Goal: Task Accomplishment & Management: Manage account settings

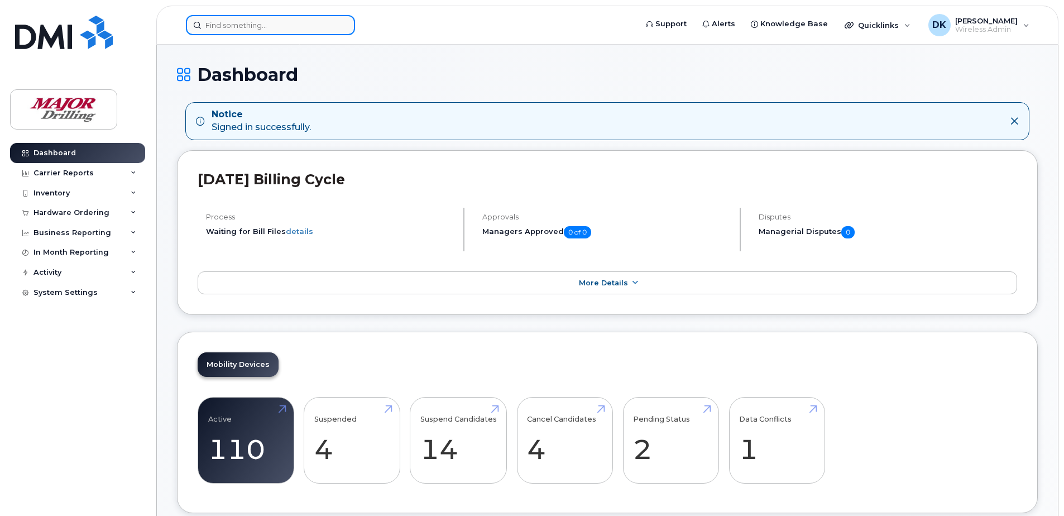
click at [246, 23] on input at bounding box center [270, 25] width 169 height 20
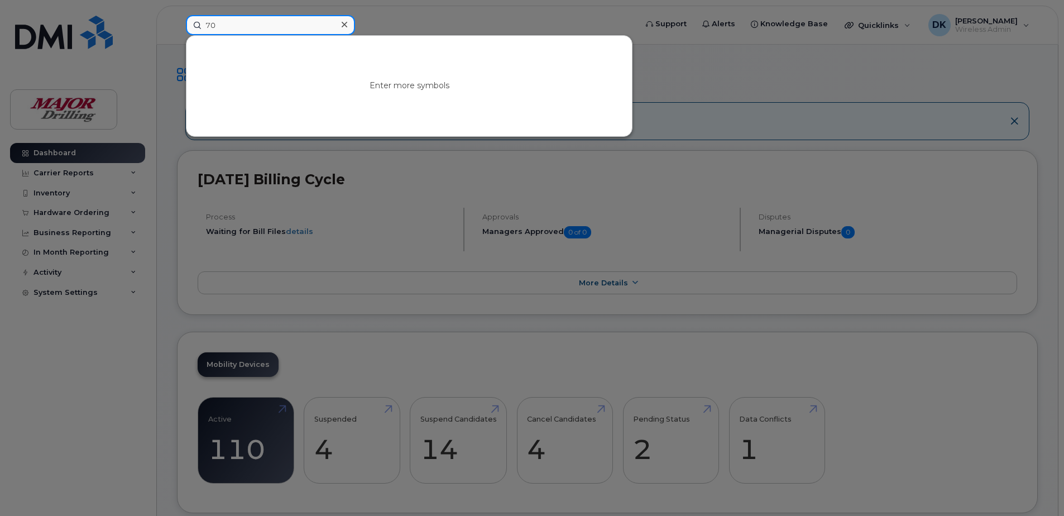
type input "7"
click at [267, 18] on input at bounding box center [270, 25] width 169 height 20
click at [345, 26] on icon at bounding box center [345, 24] width 6 height 9
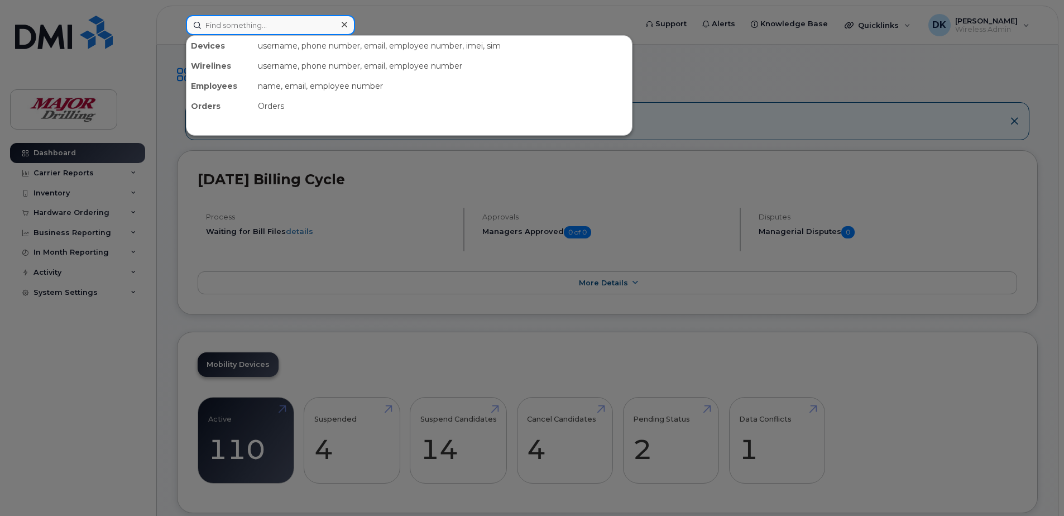
click at [247, 24] on input at bounding box center [270, 25] width 169 height 20
click at [230, 49] on div "Devices" at bounding box center [220, 46] width 67 height 20
click at [301, 47] on div "username, phone number, email, employee number, imei, sim" at bounding box center [443, 46] width 379 height 20
click at [247, 22] on input at bounding box center [270, 25] width 169 height 20
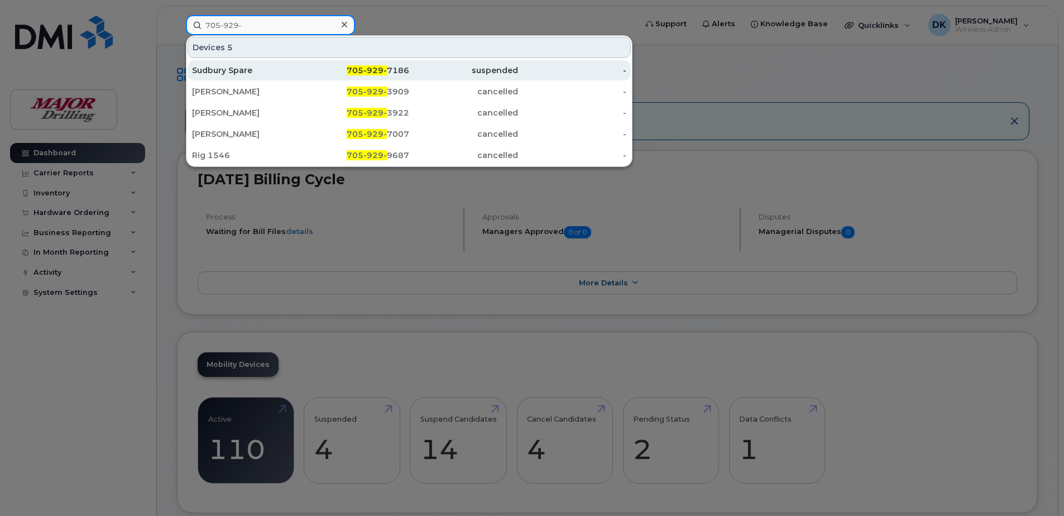
type input "705-929-"
click at [454, 71] on div "suspended" at bounding box center [463, 70] width 109 height 11
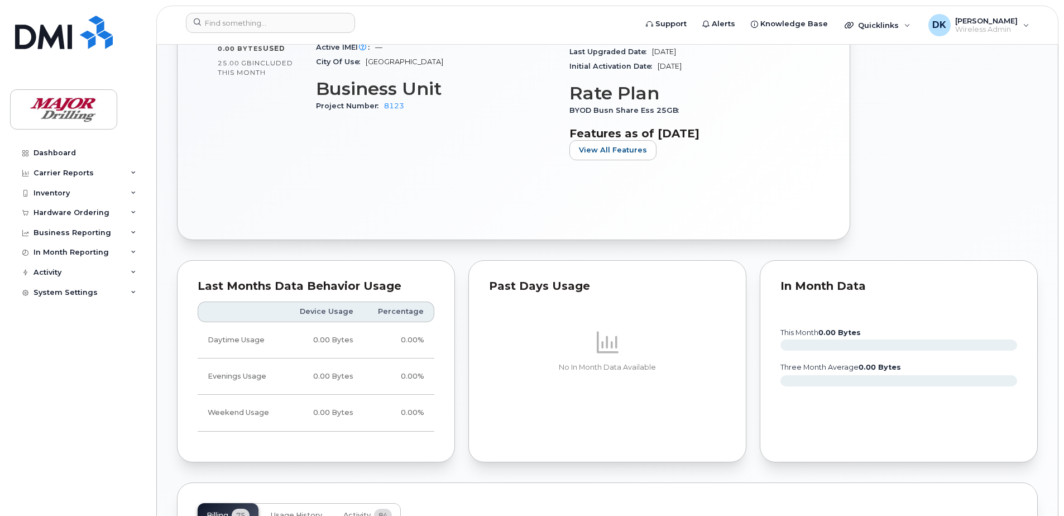
scroll to position [558, 0]
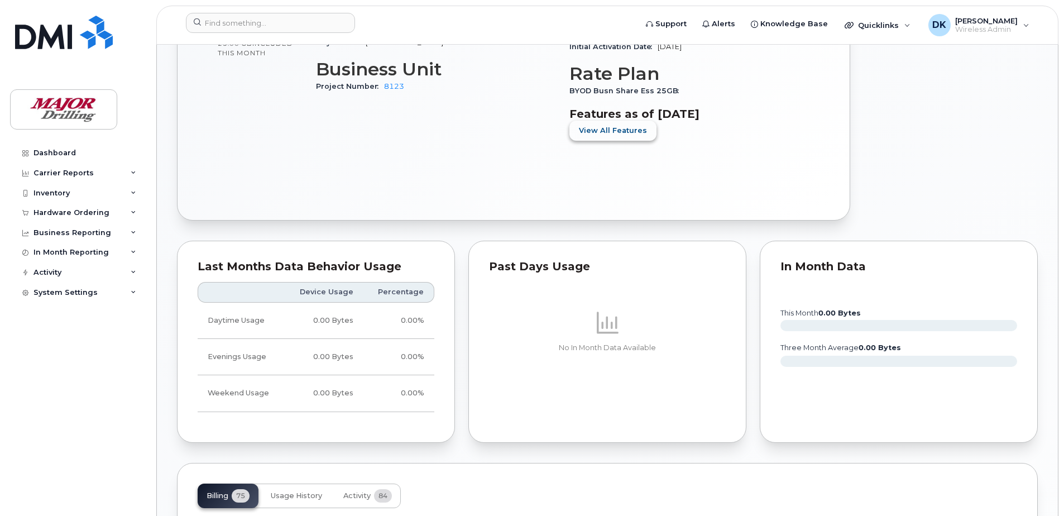
click at [641, 121] on button "View All Features" at bounding box center [613, 131] width 87 height 20
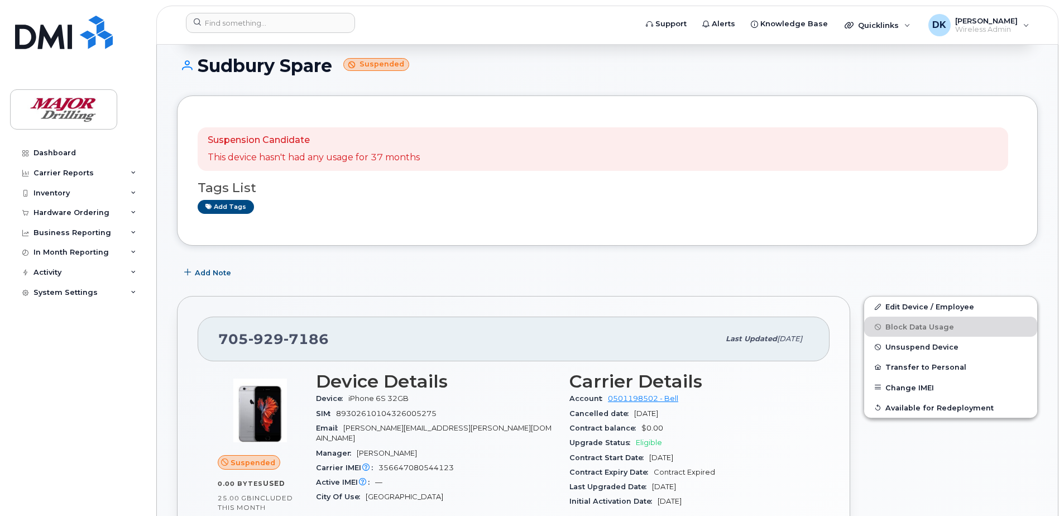
scroll to position [0, 0]
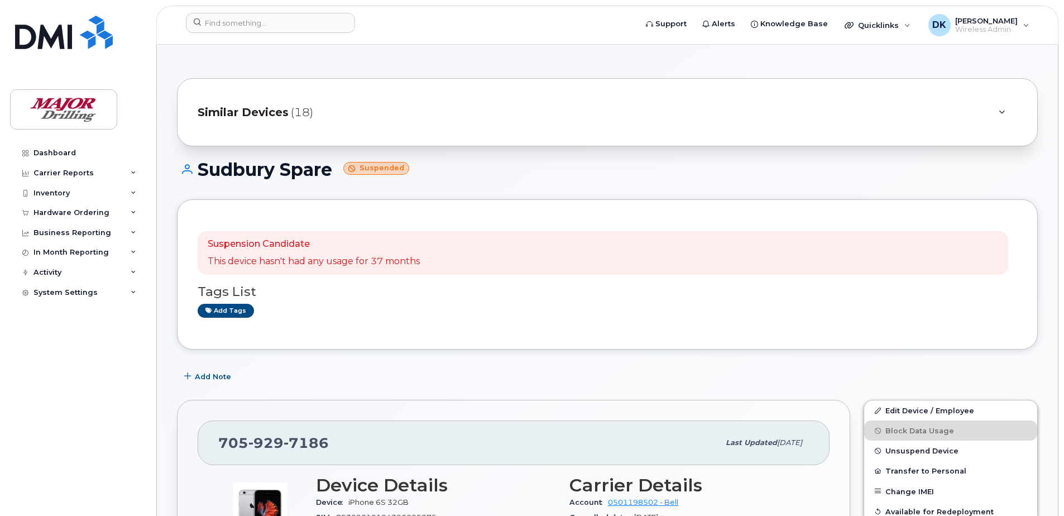
click at [232, 10] on header "Support Alerts Knowledge Base Quicklinks Suspend / Cancel Device Change SIM Car…" at bounding box center [607, 25] width 902 height 39
click at [240, 28] on input at bounding box center [270, 23] width 169 height 20
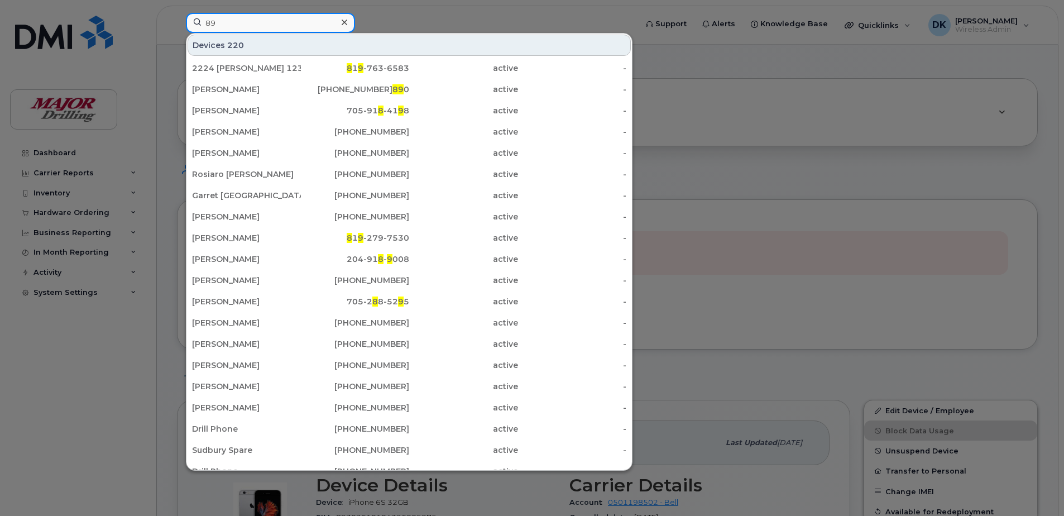
type input "8"
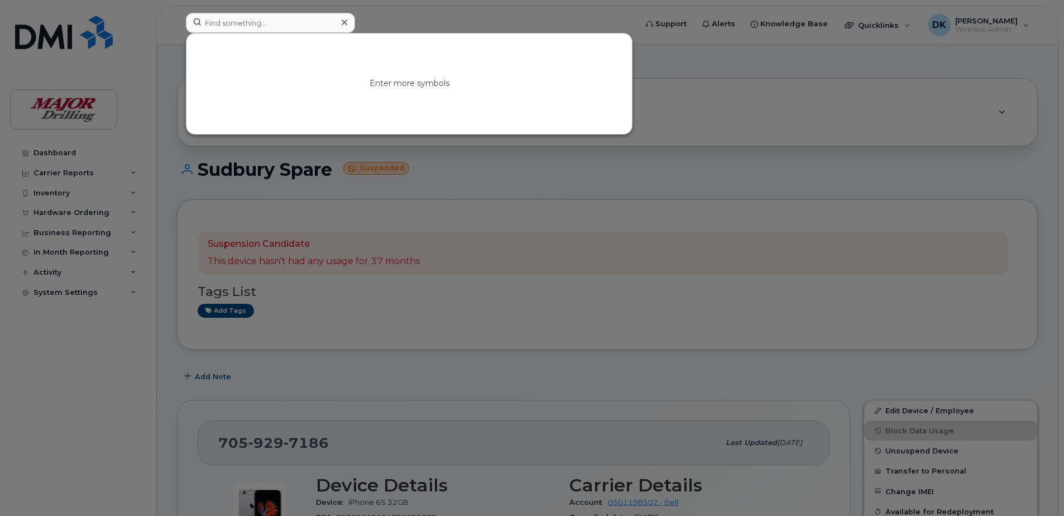
click at [527, 184] on div at bounding box center [532, 258] width 1064 height 516
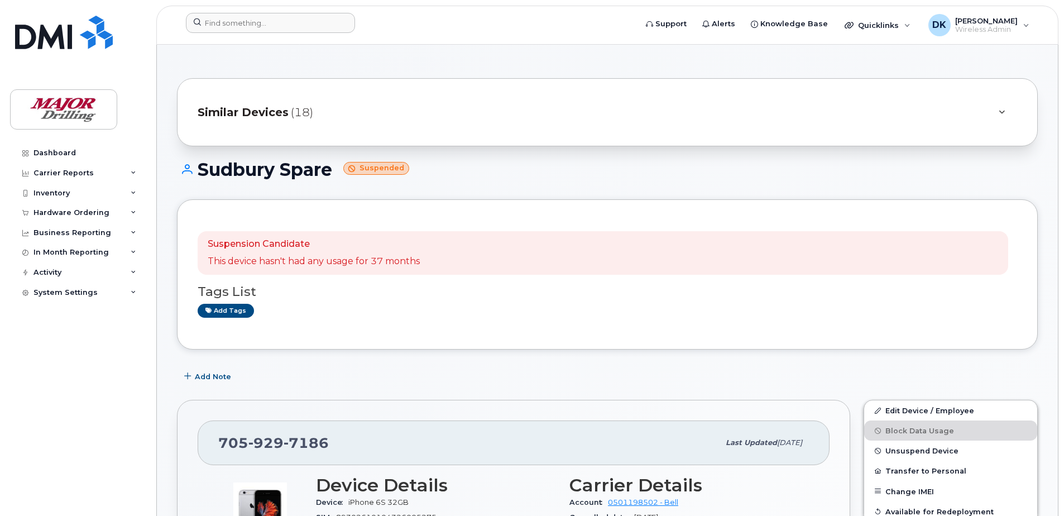
click at [217, 108] on span "Similar Devices" at bounding box center [243, 112] width 91 height 16
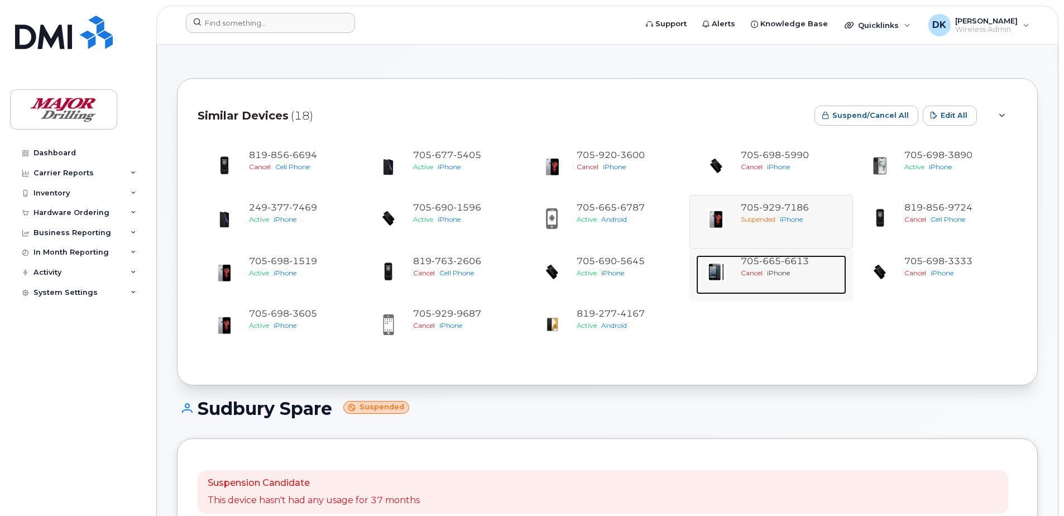
click at [784, 262] on span "6613" at bounding box center [795, 261] width 28 height 11
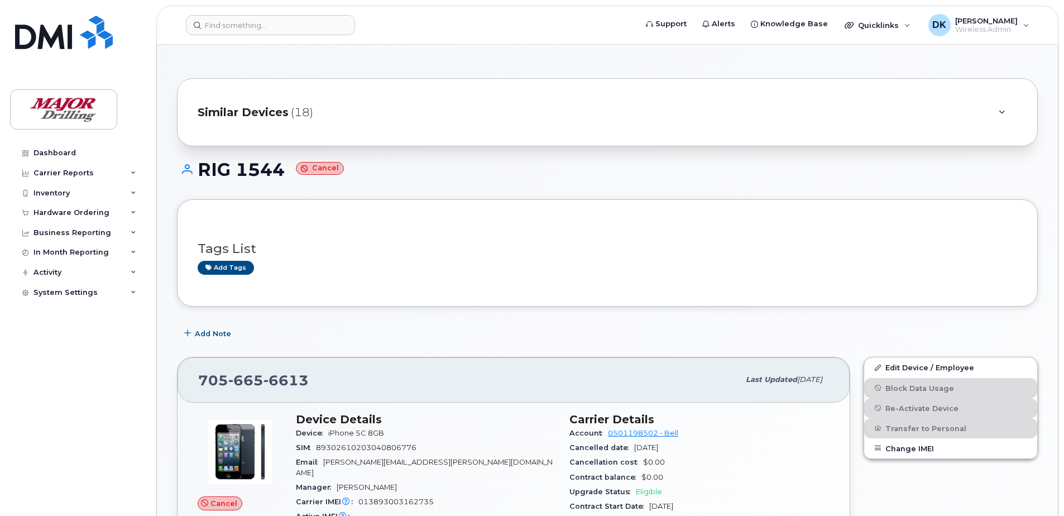
scroll to position [56, 0]
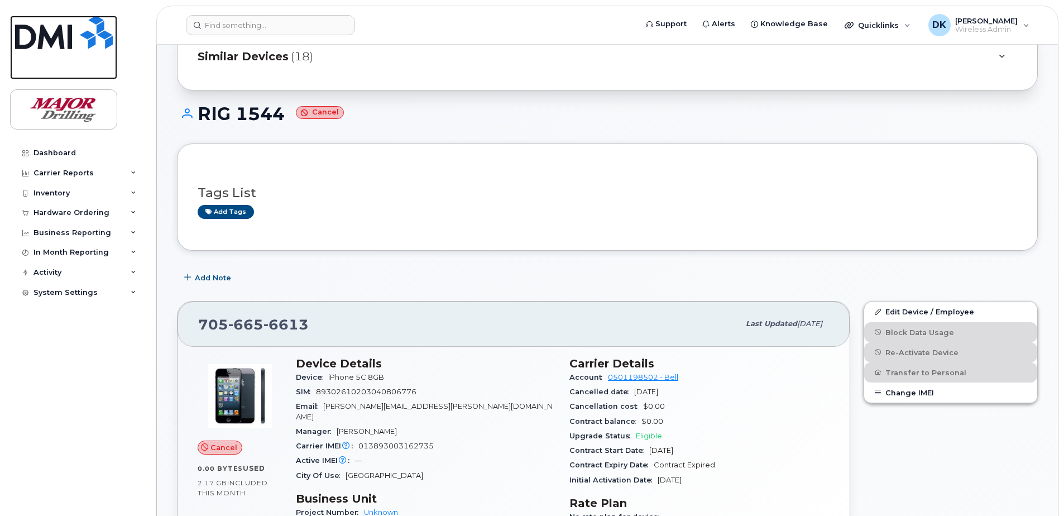
drag, startPoint x: 69, startPoint y: 41, endPoint x: 413, endPoint y: 60, distance: 345.1
click at [69, 41] on img at bounding box center [64, 33] width 98 height 34
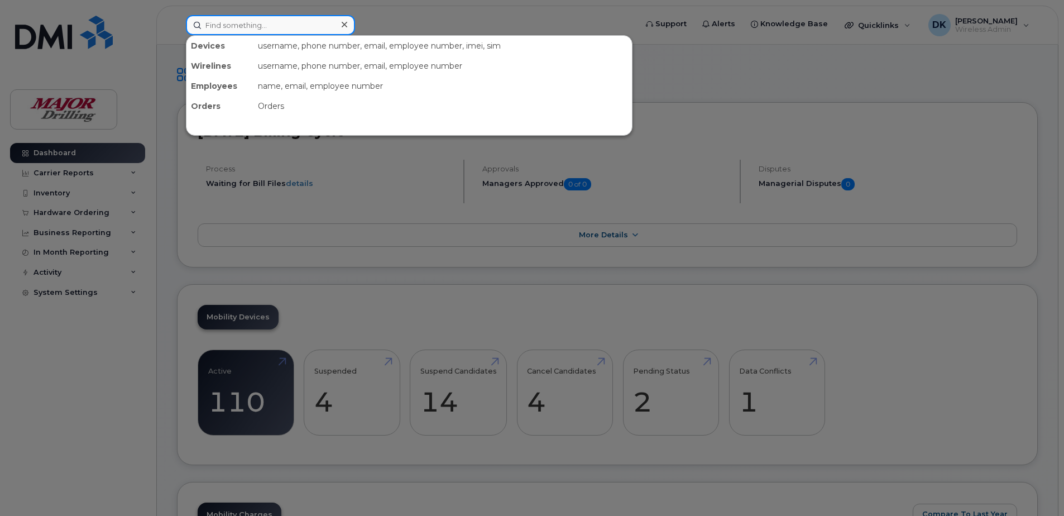
click at [264, 24] on input at bounding box center [270, 25] width 169 height 20
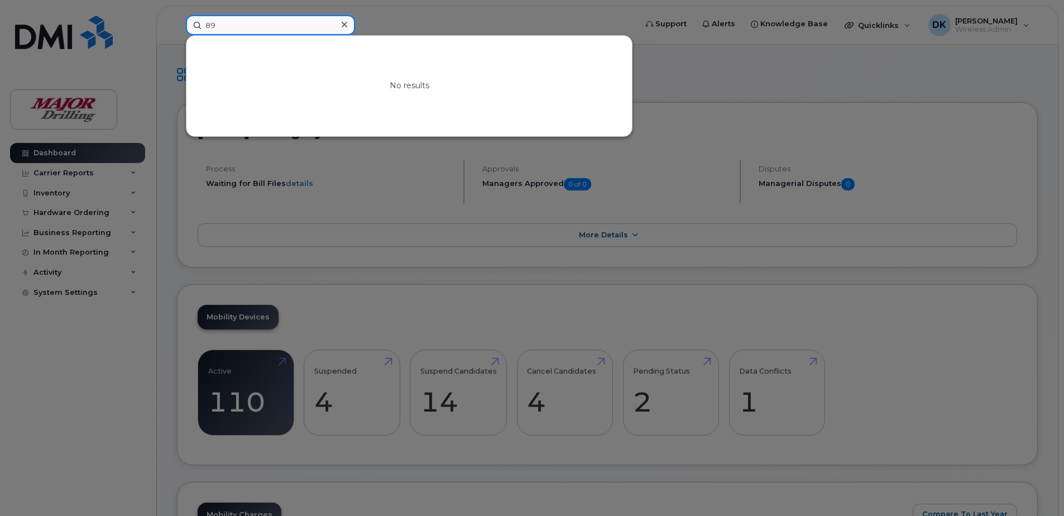
type input "8"
click at [409, 27] on div at bounding box center [532, 258] width 1064 height 516
click at [298, 31] on input at bounding box center [270, 25] width 169 height 20
click at [346, 22] on div at bounding box center [344, 25] width 16 height 16
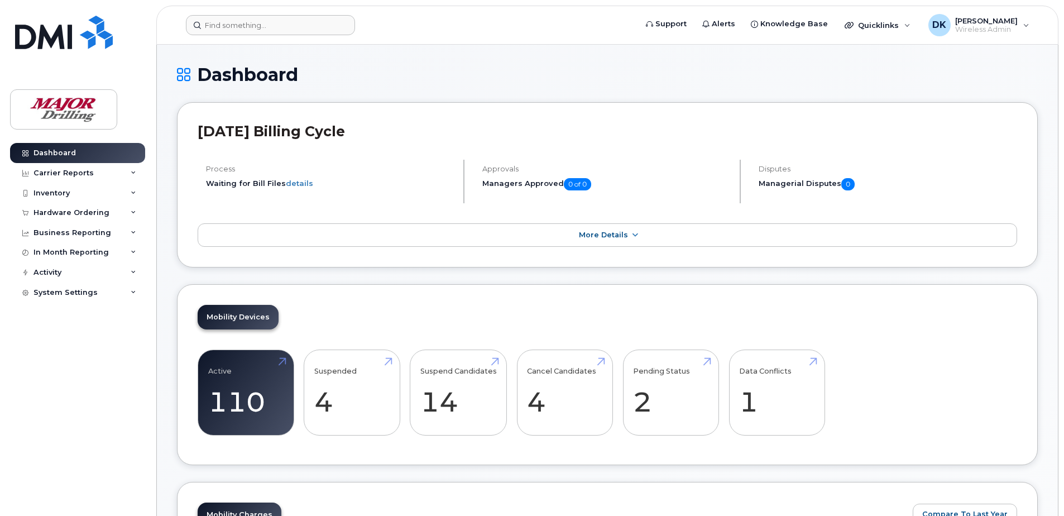
click at [398, 16] on form at bounding box center [407, 25] width 443 height 20
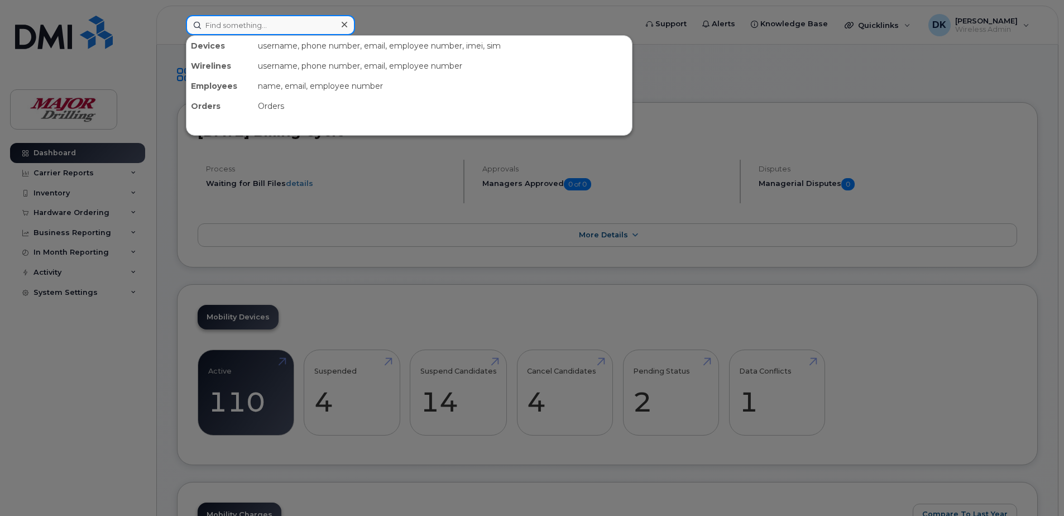
click at [247, 20] on input at bounding box center [270, 25] width 169 height 20
click at [480, 45] on div "username, phone number, email, employee number, imei, sim" at bounding box center [443, 46] width 379 height 20
click at [496, 45] on div "username, phone number, email, employee number, imei, sim" at bounding box center [443, 46] width 379 height 20
click at [435, 18] on div at bounding box center [532, 258] width 1064 height 516
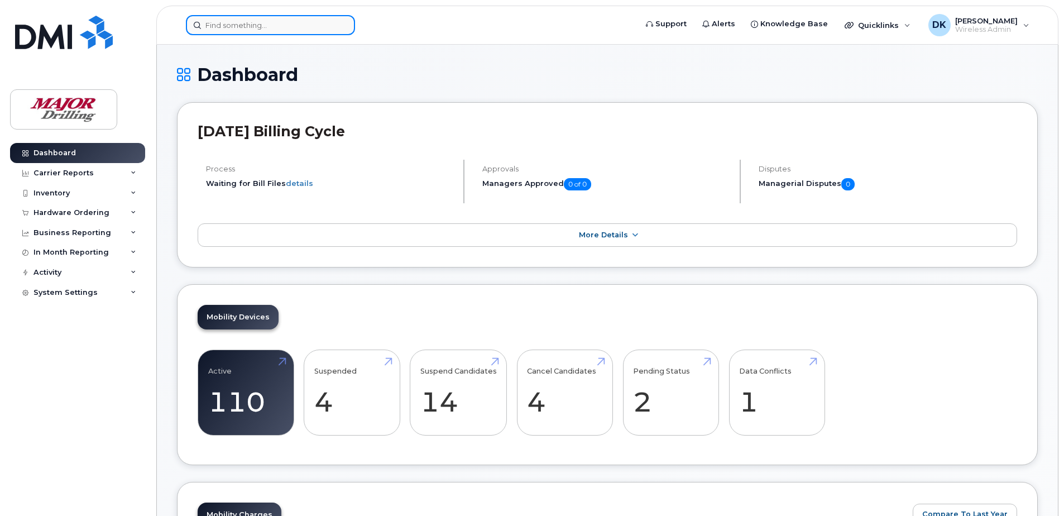
click at [233, 25] on input at bounding box center [270, 25] width 169 height 20
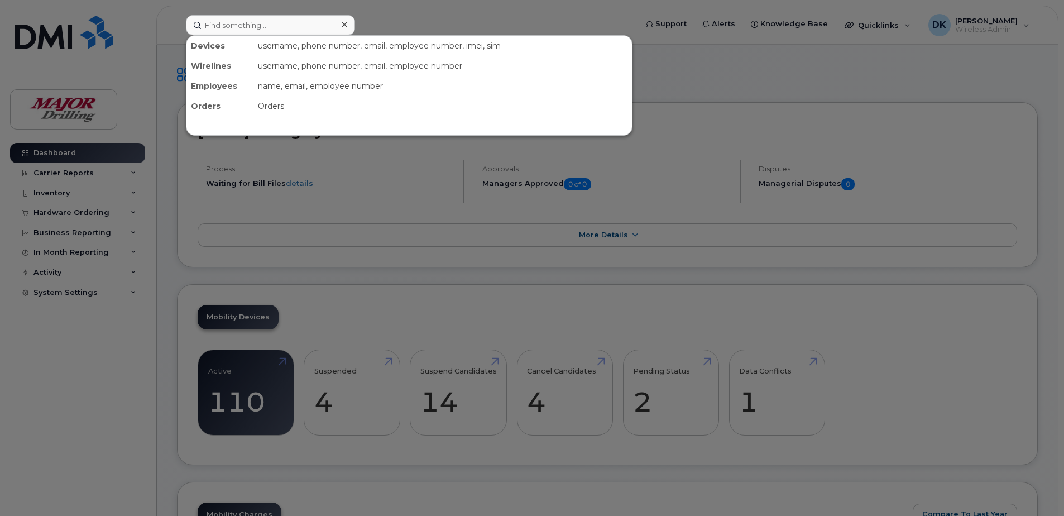
click at [203, 49] on div "Devices" at bounding box center [220, 46] width 67 height 20
click at [487, 45] on div "username, phone number, email, employee number, imei, sim" at bounding box center [443, 46] width 379 height 20
click at [501, 49] on div "username, phone number, email, employee number, imei, sim" at bounding box center [443, 46] width 379 height 20
click at [702, 71] on div at bounding box center [532, 258] width 1064 height 516
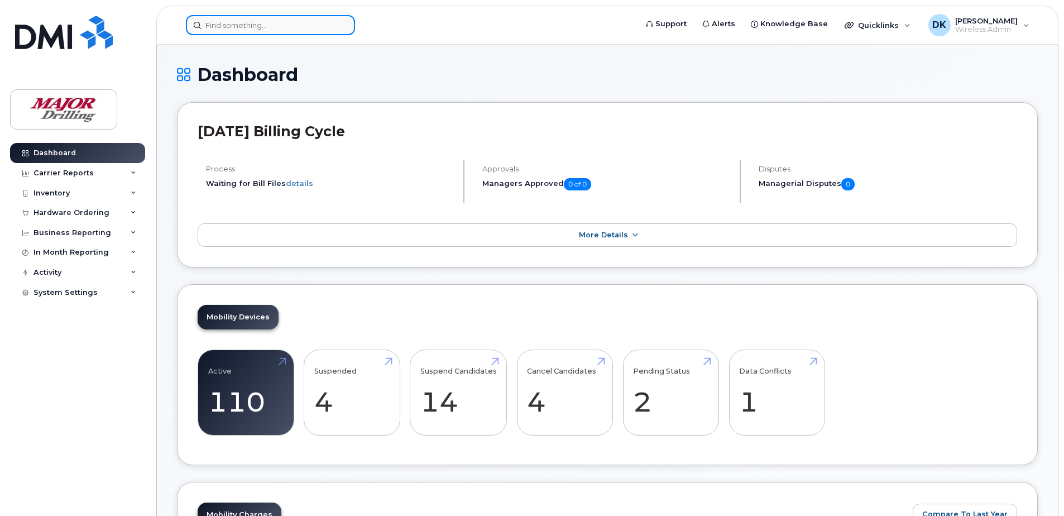
click at [226, 26] on input at bounding box center [270, 25] width 169 height 20
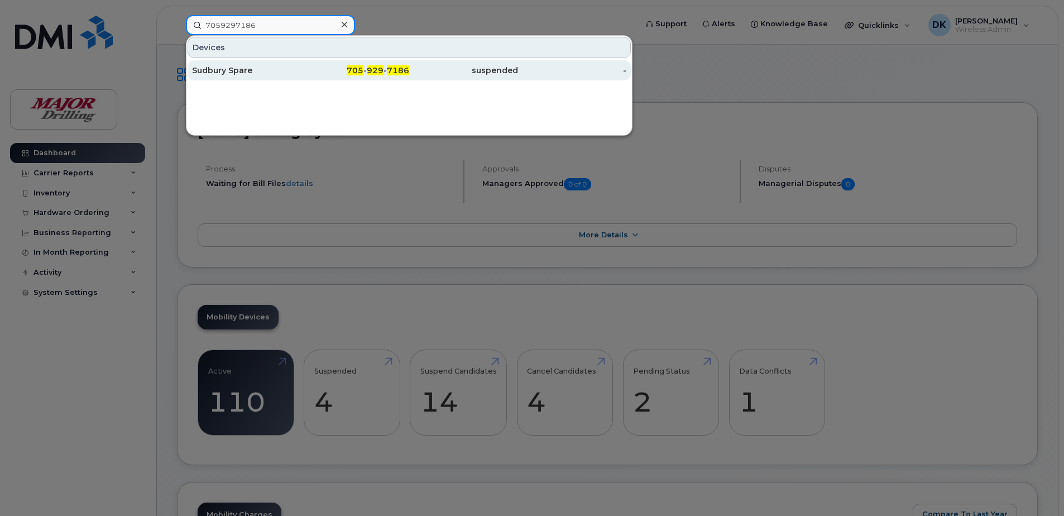
type input "7059297186"
click at [243, 73] on div "Sudbury Spare" at bounding box center [246, 70] width 109 height 11
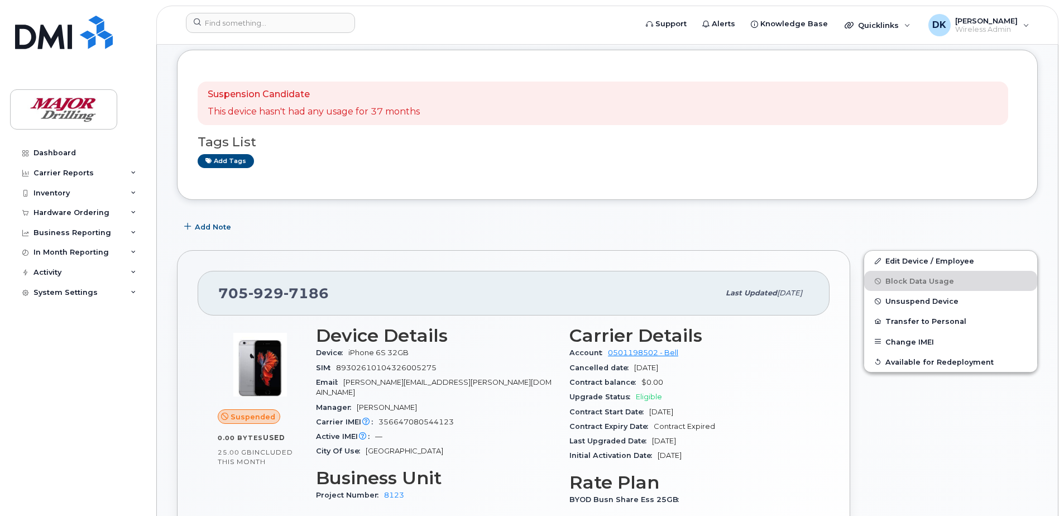
scroll to position [168, 0]
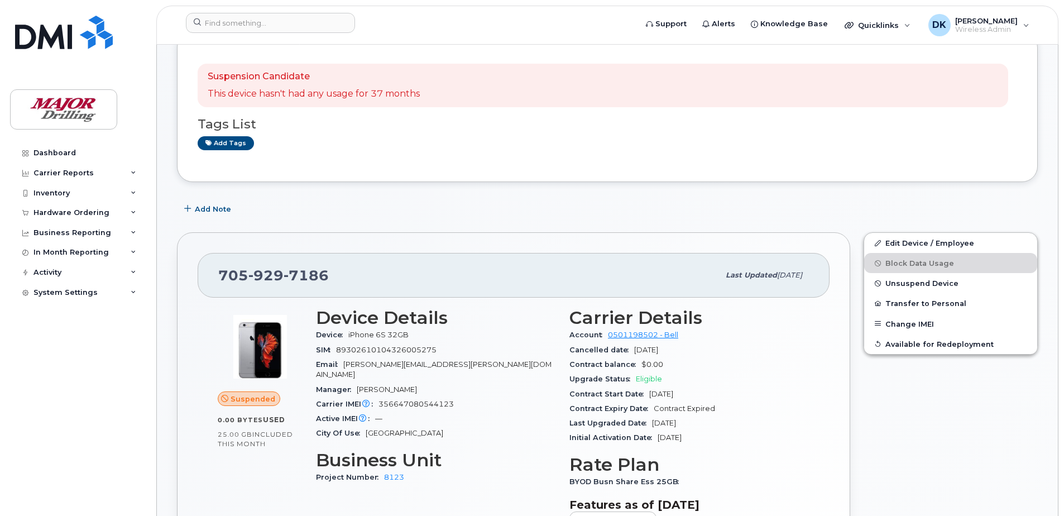
click at [383, 346] on span "89302610104326005275" at bounding box center [386, 350] width 101 height 8
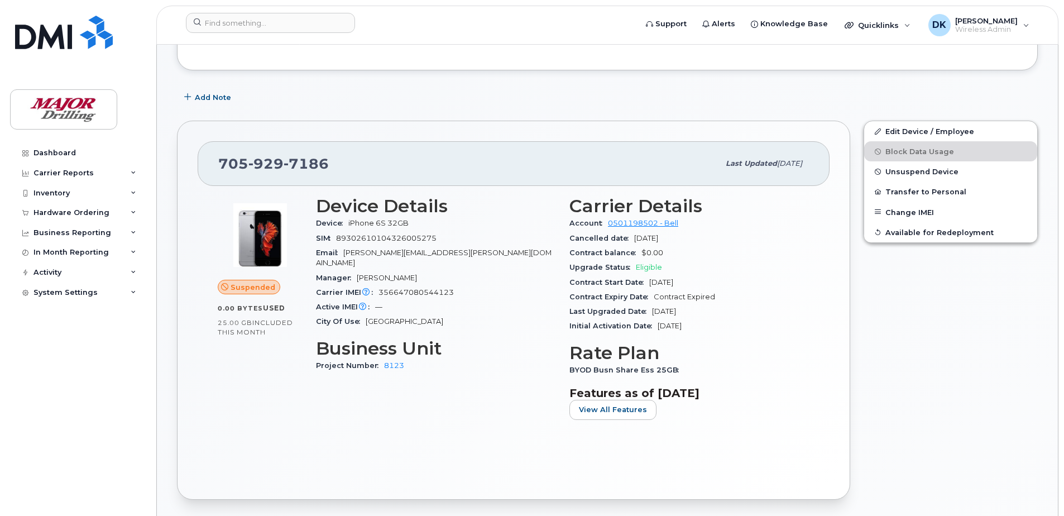
scroll to position [0, 0]
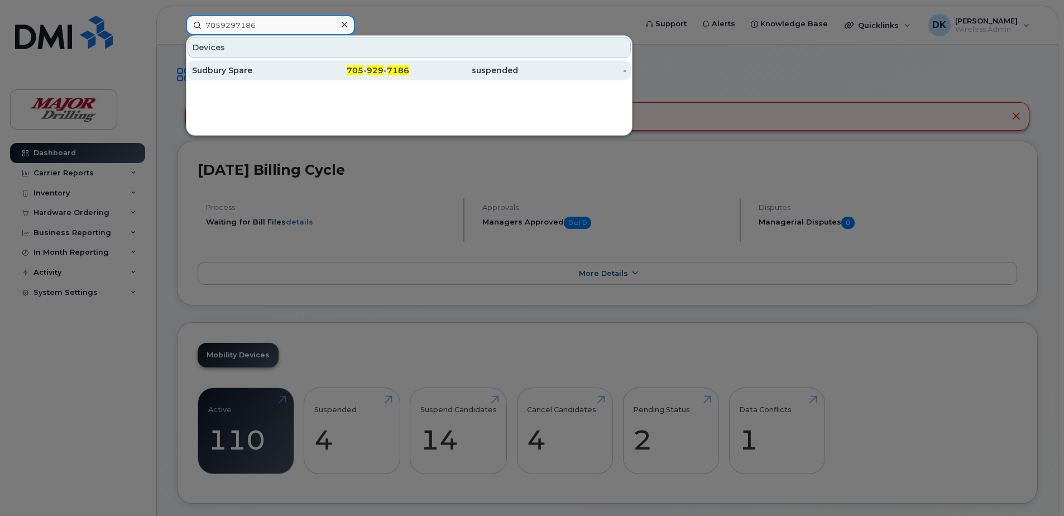
type input "7059297186"
click at [364, 73] on span "705" at bounding box center [355, 70] width 17 height 10
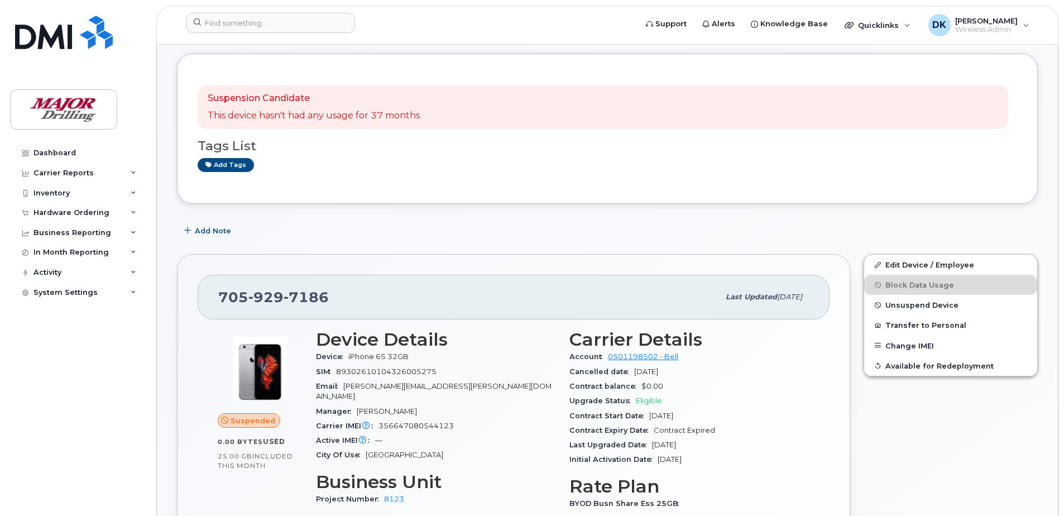
scroll to position [168, 0]
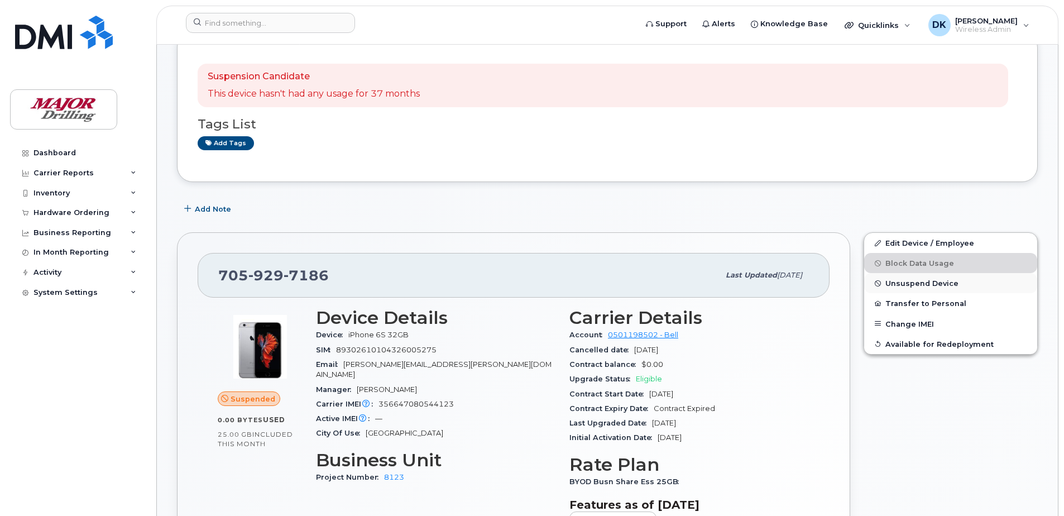
click at [922, 279] on span "Unsuspend Device" at bounding box center [922, 283] width 73 height 8
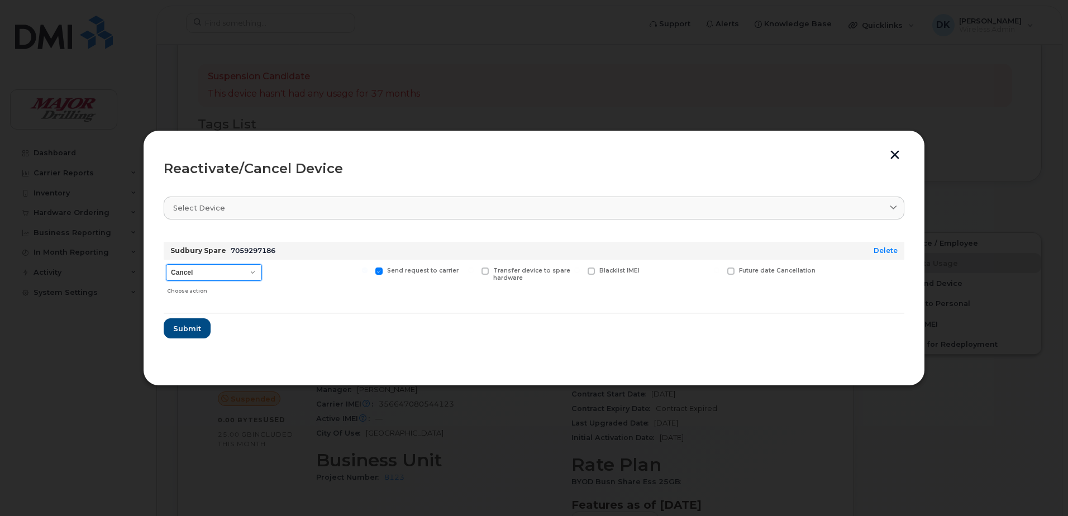
click at [253, 273] on select "Cancel Suspend - Extend Suspension Reactivate" at bounding box center [214, 272] width 96 height 17
select select "[object Object]"
click at [166, 264] on select "Cancel Suspend - Extend Suspension Reactivate" at bounding box center [214, 272] width 96 height 17
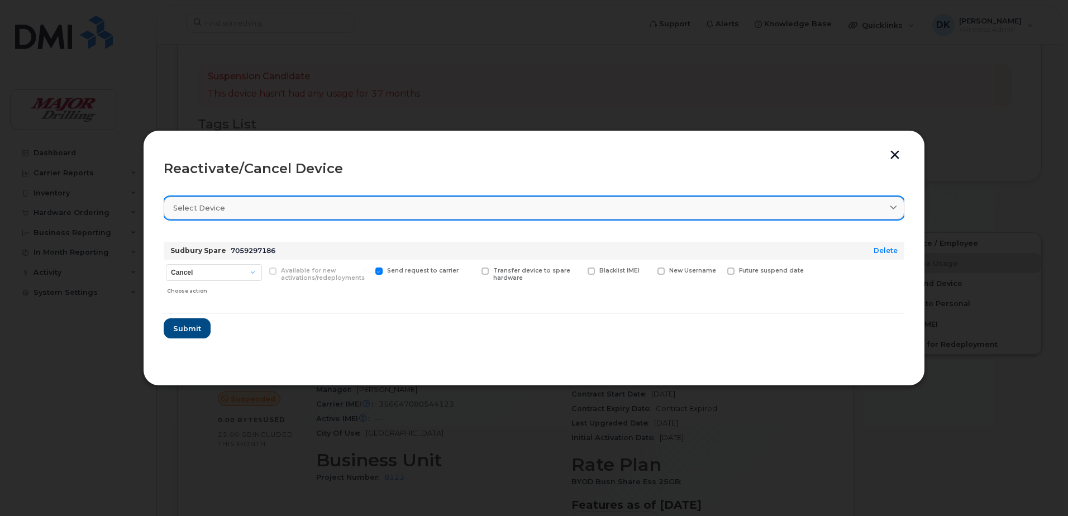
click at [869, 203] on div "Select device" at bounding box center [534, 208] width 722 height 11
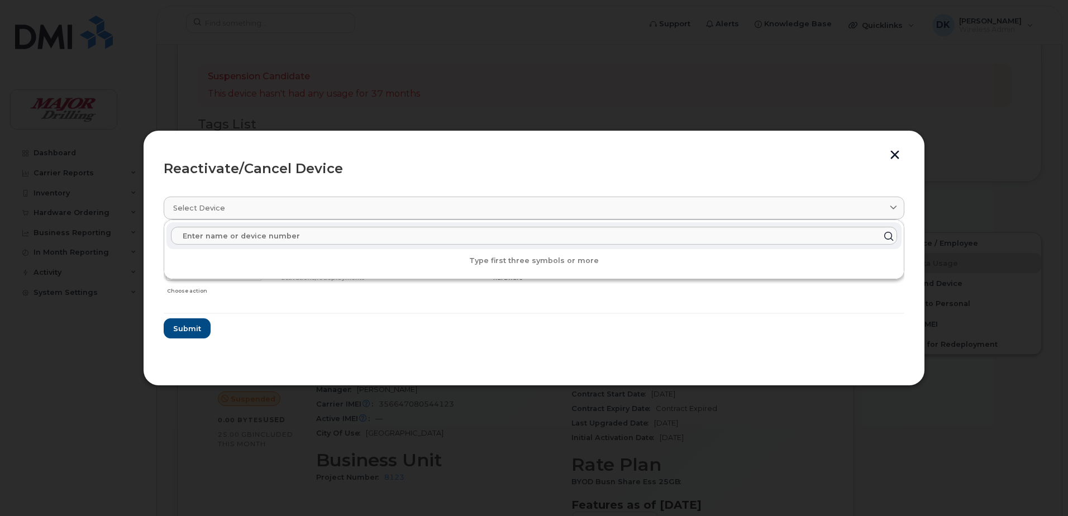
click at [289, 152] on header "Reactivate/Cancel Device" at bounding box center [534, 169] width 741 height 36
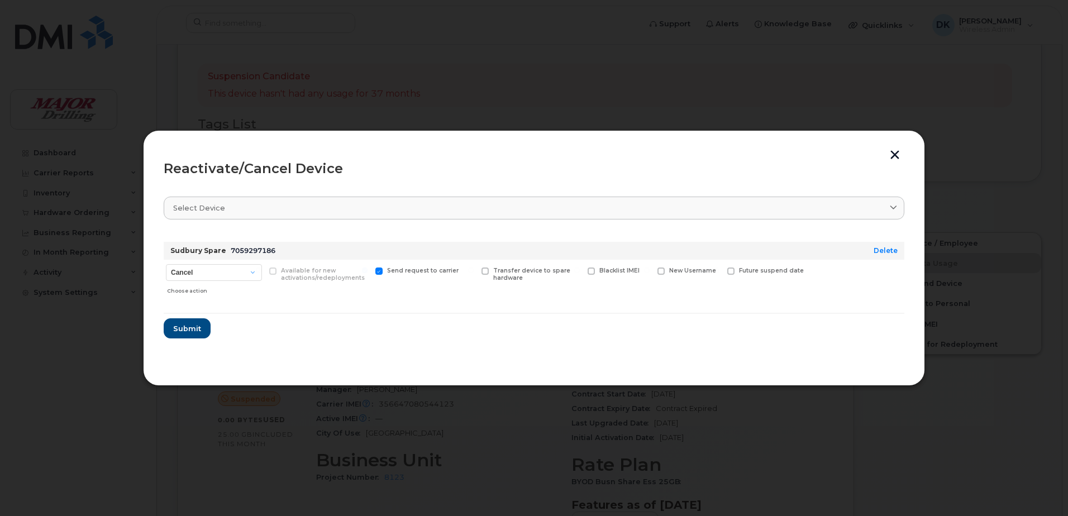
click at [888, 152] on button "button" at bounding box center [894, 156] width 17 height 12
